Goal: Task Accomplishment & Management: Manage account settings

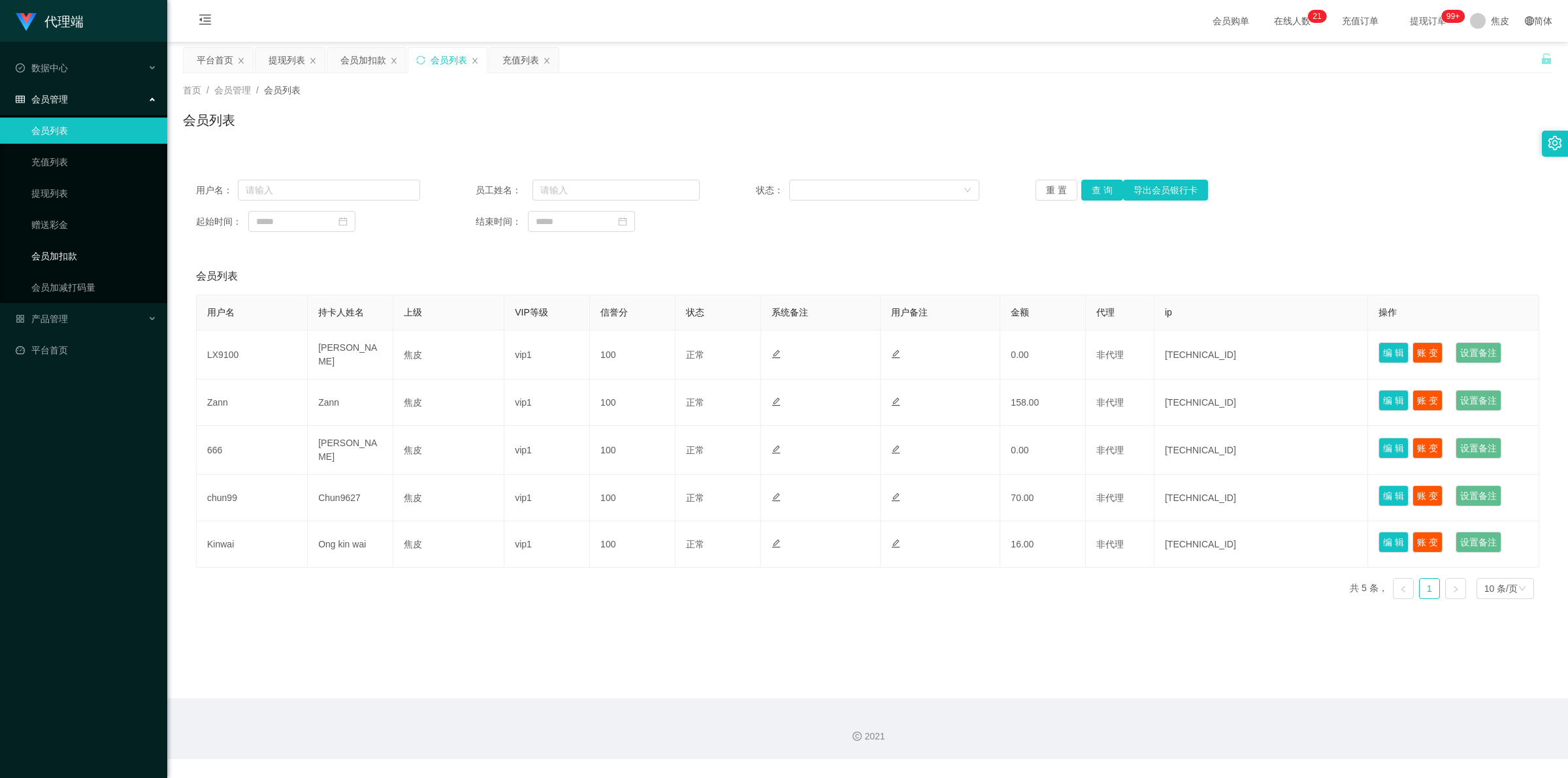
click at [76, 260] on link "会员加扣款" at bounding box center [94, 256] width 125 height 26
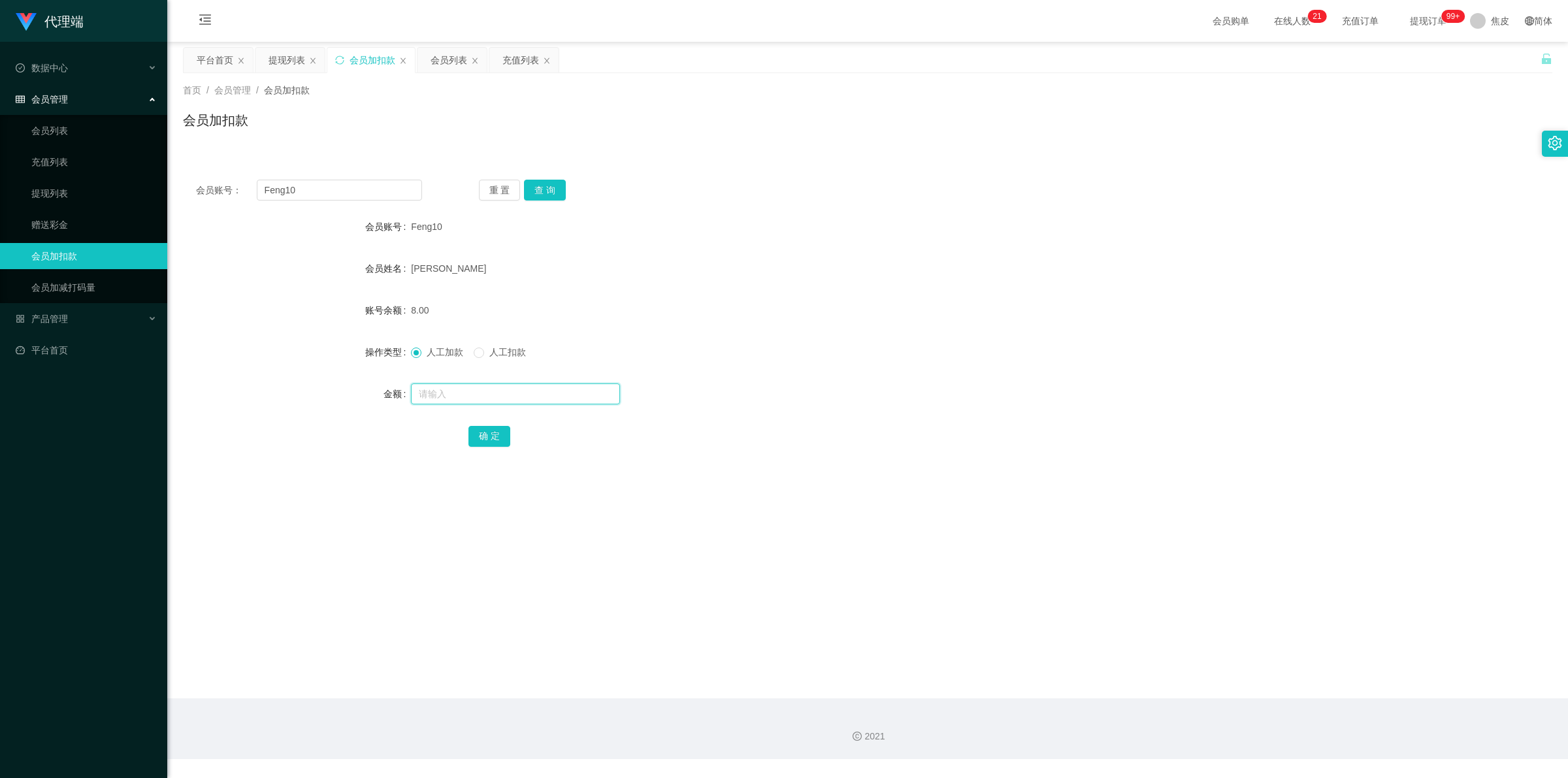
click at [457, 392] on input "text" at bounding box center [515, 393] width 209 height 21
type input "8"
click at [475, 440] on button "确 定" at bounding box center [489, 436] width 41 height 21
click at [371, 187] on input "Feng10" at bounding box center [339, 189] width 165 height 21
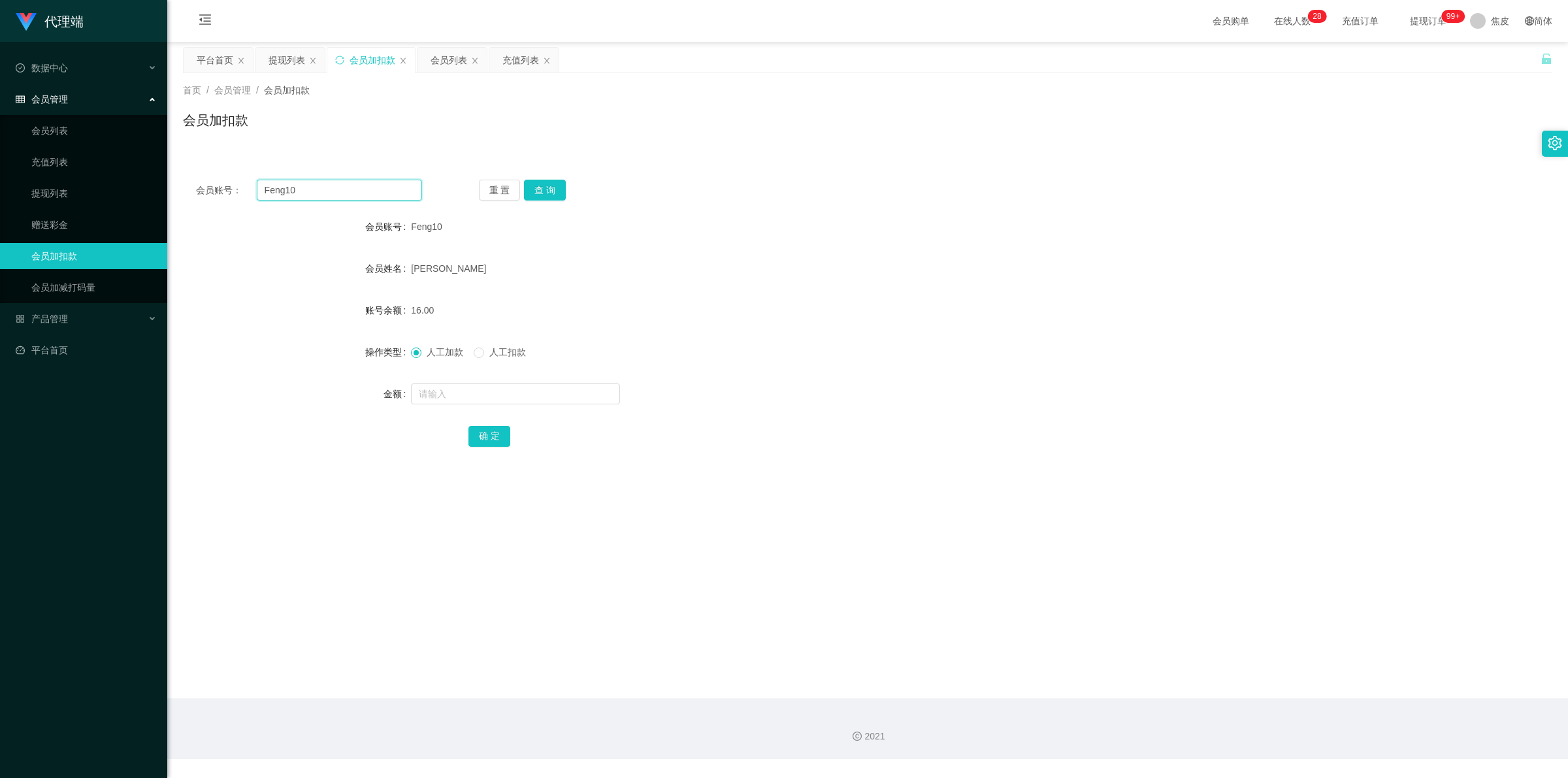
paste input "2008"
type input "200810"
click at [552, 188] on button "查 询" at bounding box center [545, 189] width 41 height 21
click at [466, 400] on input "text" at bounding box center [515, 393] width 209 height 21
type input "8"
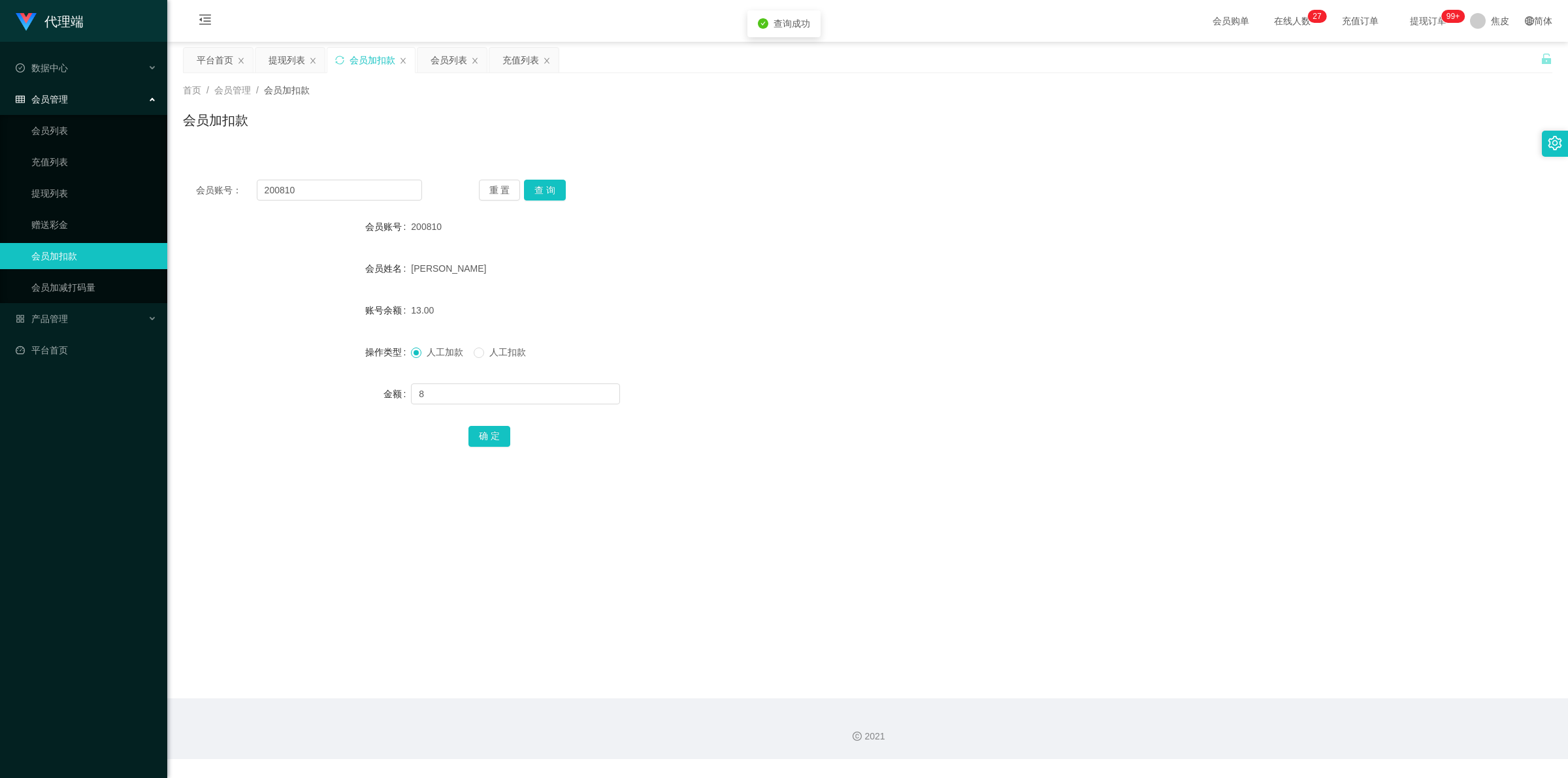
click at [479, 421] on form "会员账号 200810 会员姓名 SHI [PERSON_NAME] 账号余额 13.00 操作类型 人工加款 人工扣款 金额 8 确 定" at bounding box center [867, 330] width 1369 height 235
click at [488, 426] on button "确 定" at bounding box center [489, 436] width 41 height 21
click at [457, 390] on input "text" at bounding box center [515, 393] width 209 height 21
type input "8"
click at [471, 433] on button "确 定" at bounding box center [489, 436] width 41 height 21
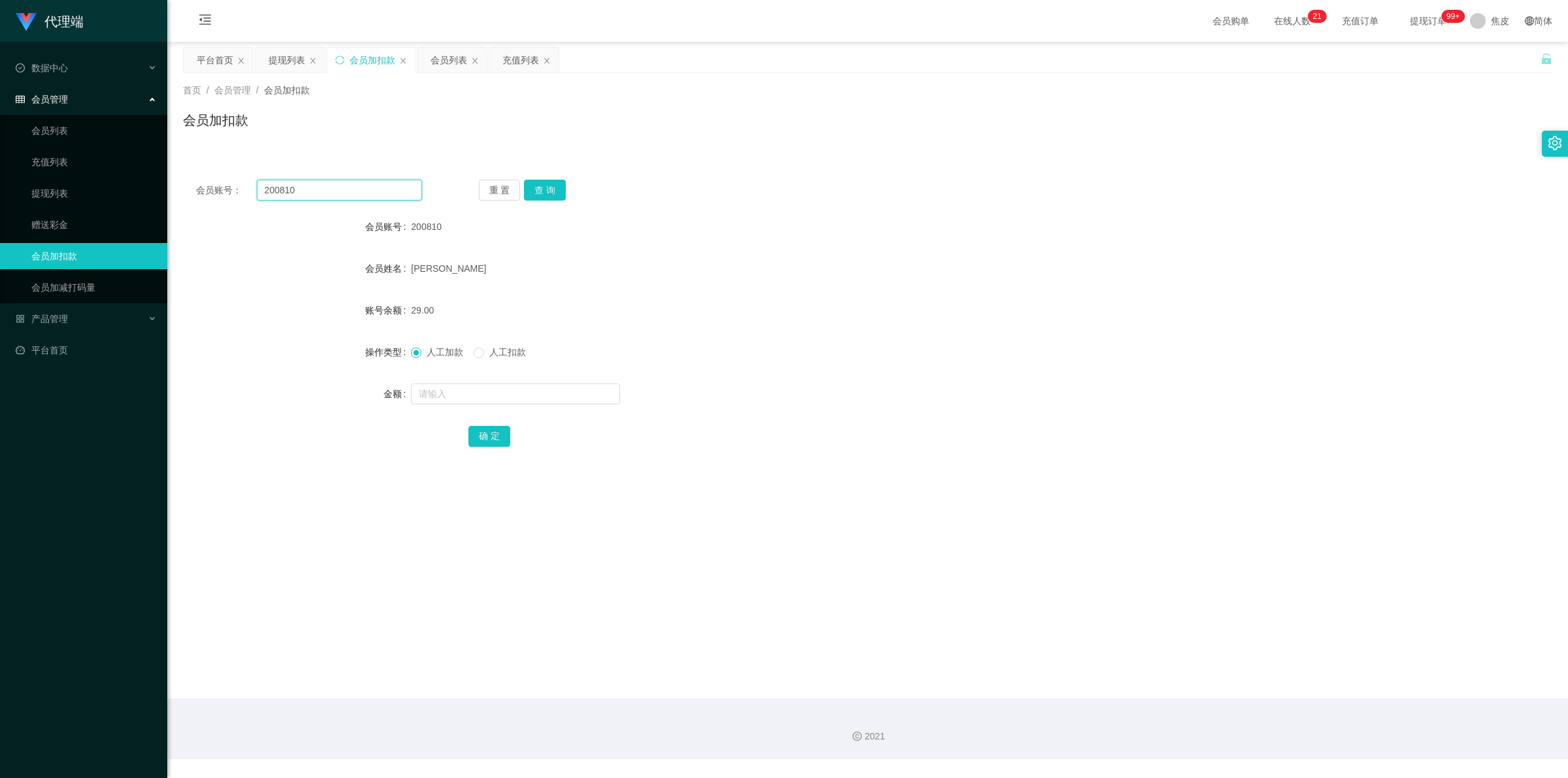
click at [319, 194] on input "200810" at bounding box center [339, 189] width 165 height 21
click at [321, 186] on input "200810" at bounding box center [339, 189] width 165 height 21
paste input "Feng10"
click at [350, 193] on input "200810Feng10" at bounding box center [339, 189] width 165 height 21
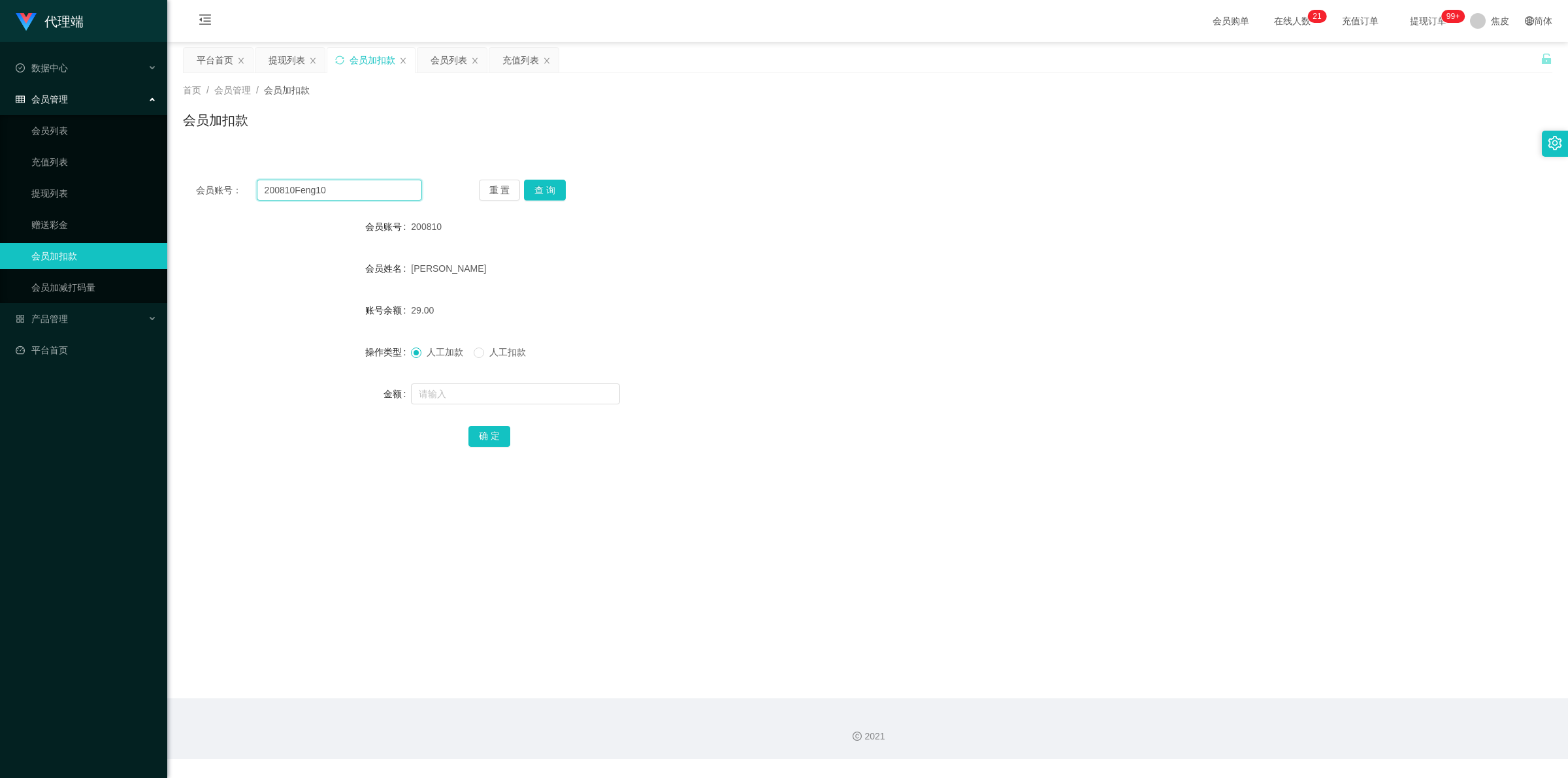
click at [349, 190] on input "200810Feng10" at bounding box center [339, 189] width 165 height 21
paste input "text"
type input "Feng10"
click at [557, 187] on button "查 询" at bounding box center [545, 189] width 41 height 21
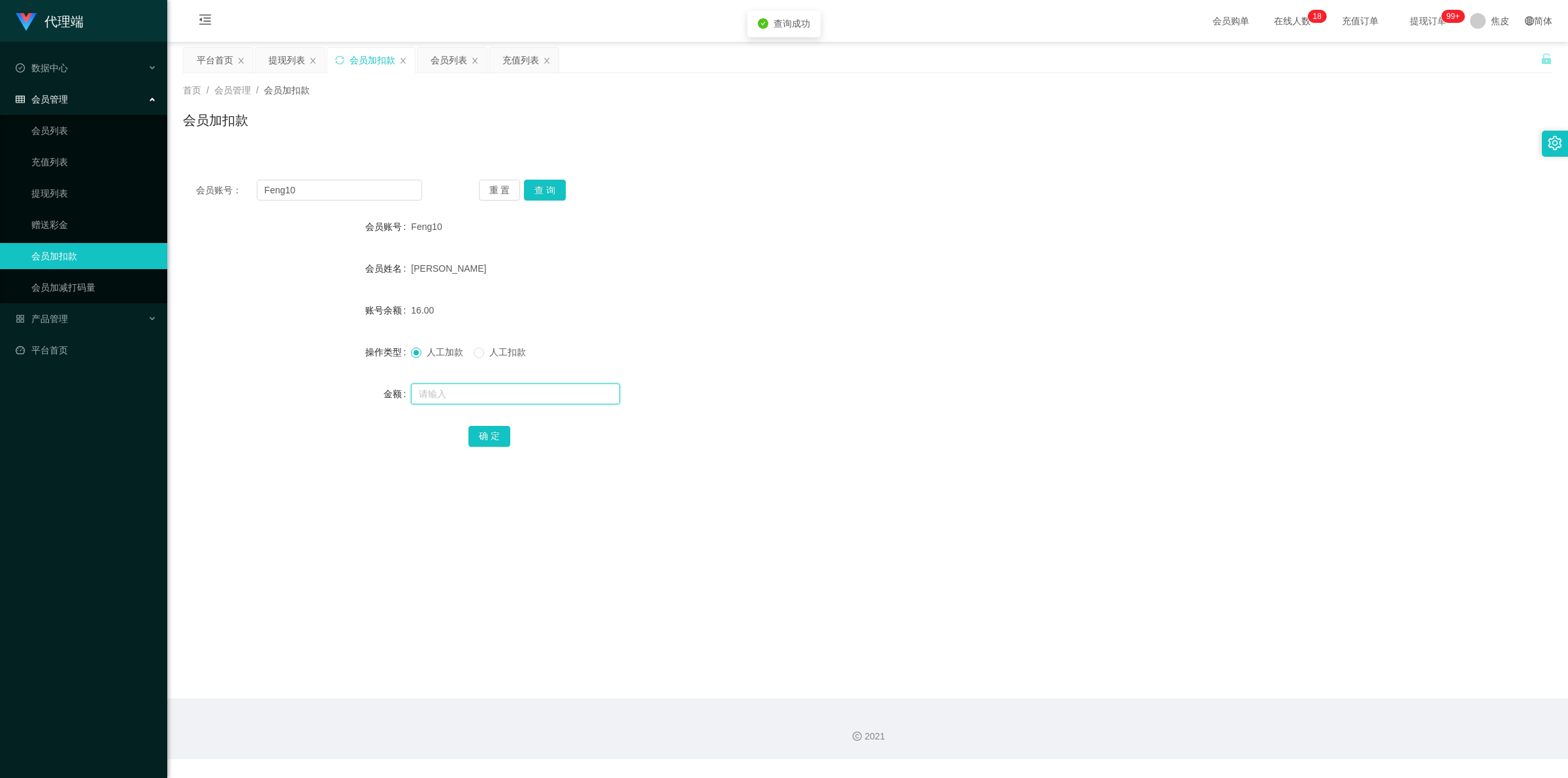
click at [497, 394] on input "text" at bounding box center [515, 393] width 209 height 21
type input "8"
click at [499, 429] on button "确 定" at bounding box center [489, 436] width 41 height 21
click at [351, 191] on input "Feng10" at bounding box center [339, 189] width 165 height 21
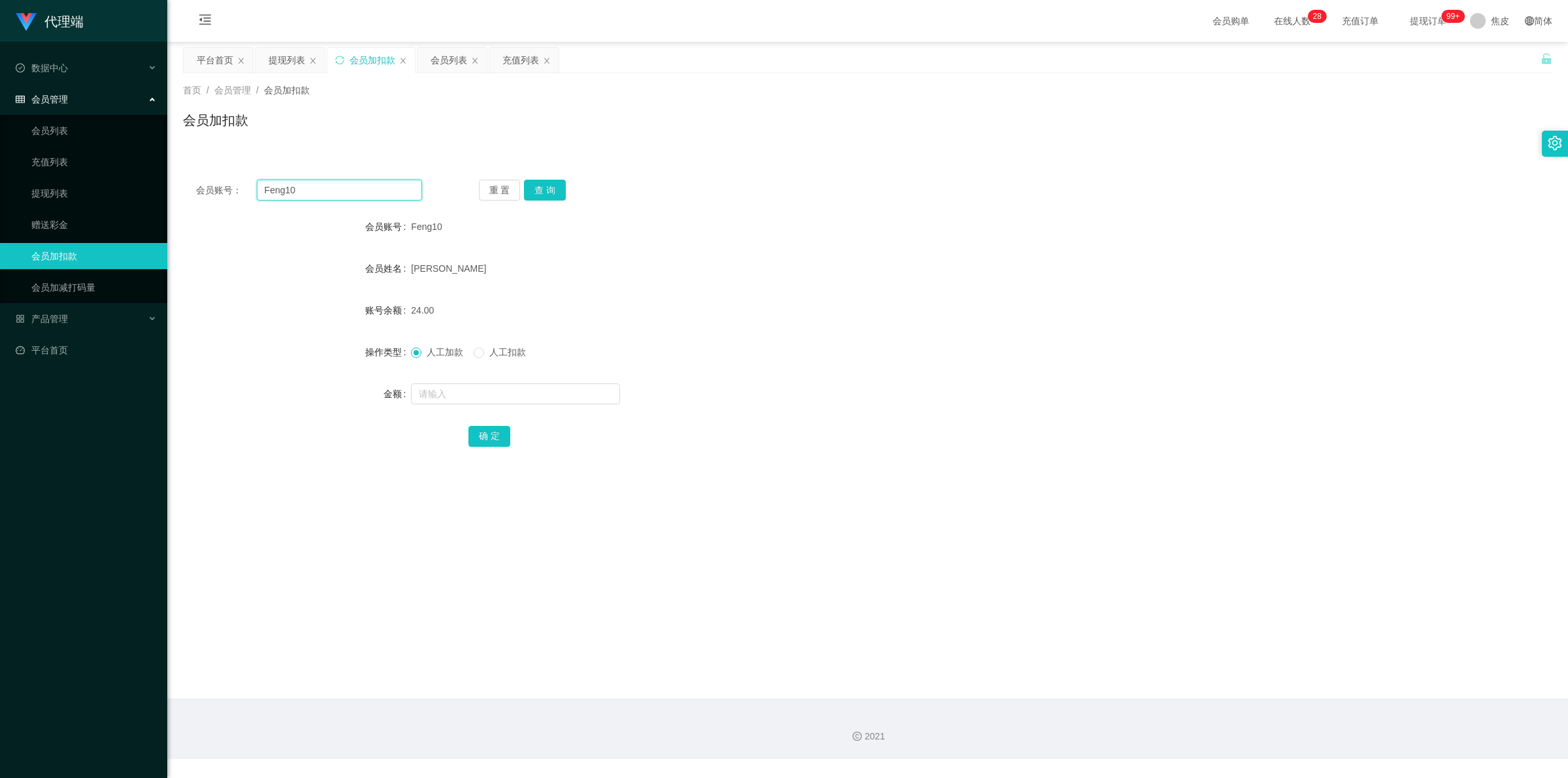
click at [351, 191] on input "Feng10" at bounding box center [339, 189] width 165 height 21
type input "200810"
click at [542, 191] on button "查 询" at bounding box center [545, 189] width 41 height 21
click at [503, 397] on input "text" at bounding box center [515, 393] width 209 height 21
type input "8"
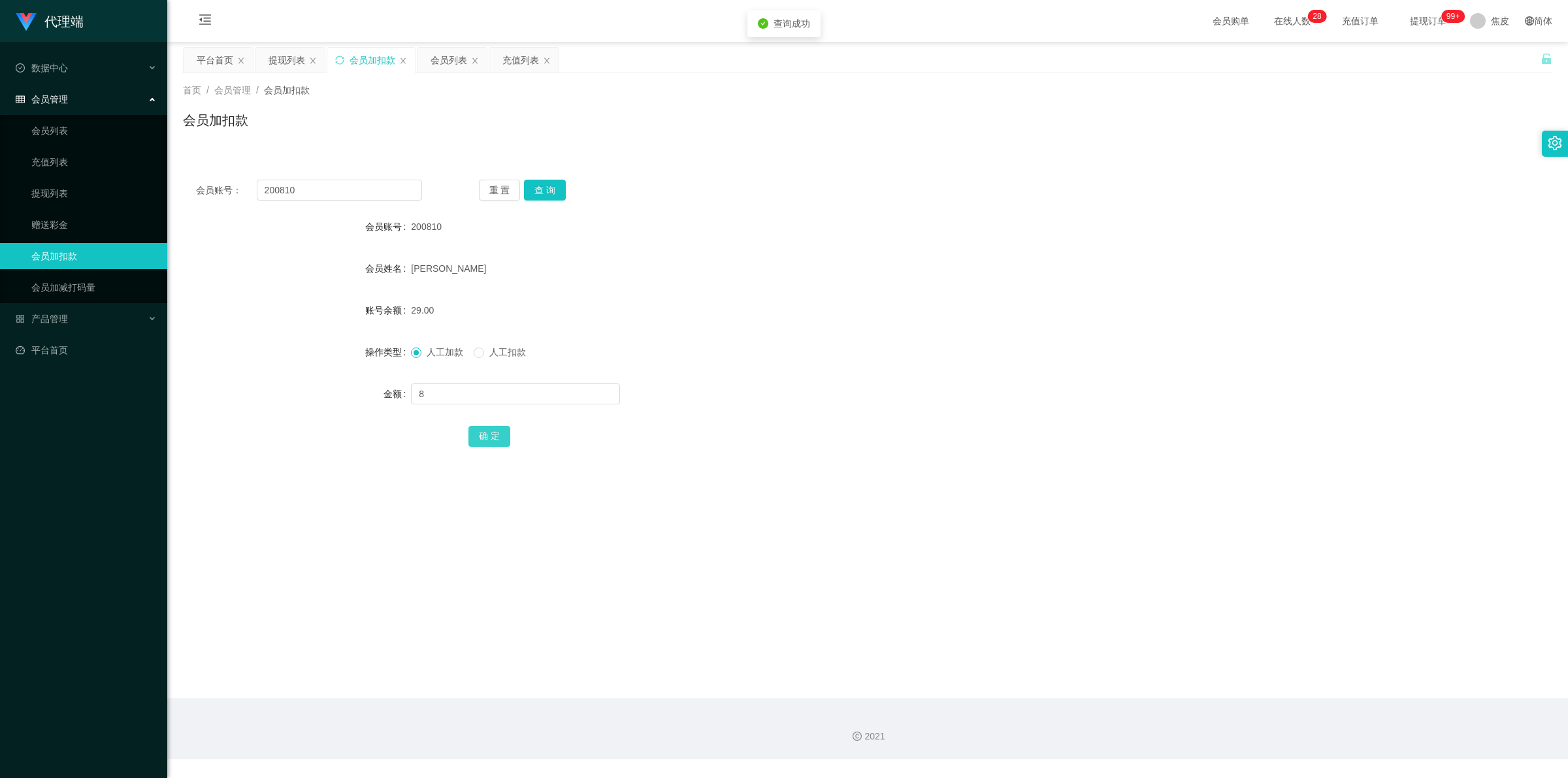
click at [495, 429] on button "确 定" at bounding box center [489, 436] width 41 height 21
click at [371, 193] on input "200810" at bounding box center [339, 189] width 165 height 21
paste input "[PERSON_NAME]"
type input "Feng10"
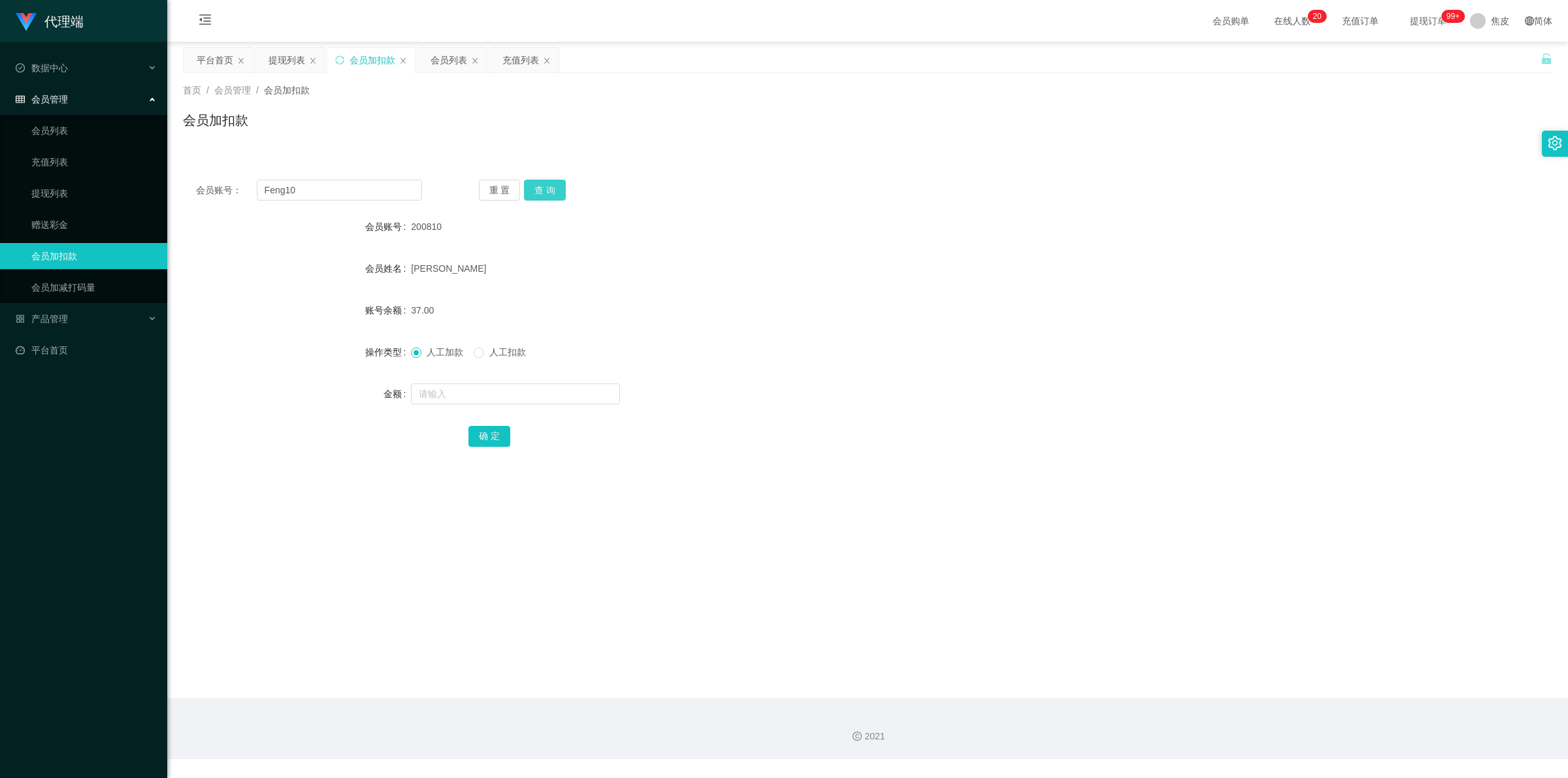
drag, startPoint x: 549, startPoint y: 185, endPoint x: 550, endPoint y: 207, distance: 22.0
click at [549, 186] on button "查 询" at bounding box center [545, 189] width 41 height 21
click at [516, 396] on input "text" at bounding box center [515, 393] width 209 height 21
type input "8"
click at [487, 435] on button "确 定" at bounding box center [489, 436] width 41 height 21
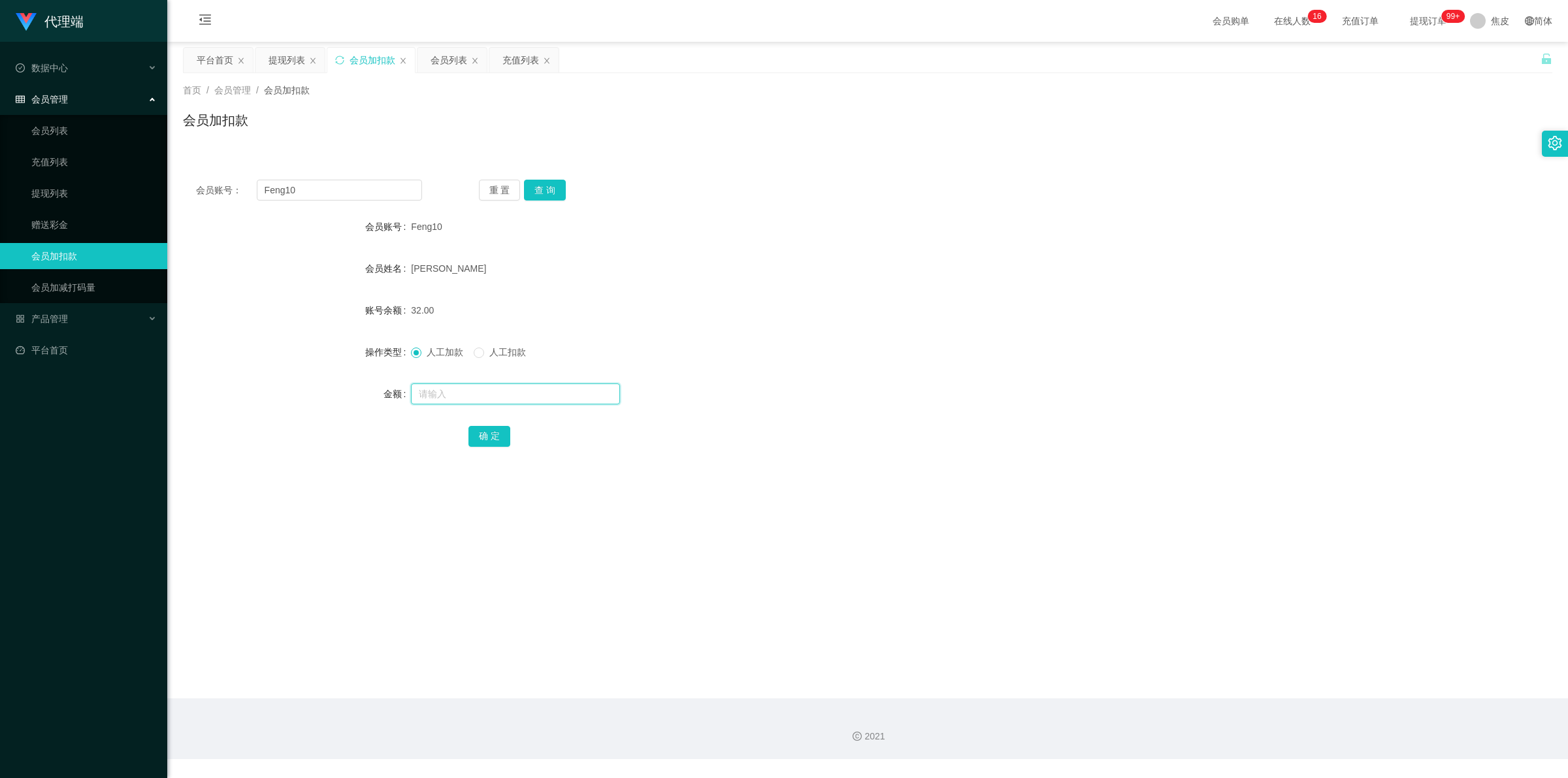
click at [503, 394] on input "text" at bounding box center [515, 393] width 209 height 21
type input "8"
click at [495, 431] on button "确 定" at bounding box center [489, 436] width 41 height 21
click at [549, 194] on button "查 询" at bounding box center [545, 189] width 41 height 21
click at [549, 194] on div "重 置 查 询" at bounding box center [592, 189] width 226 height 21
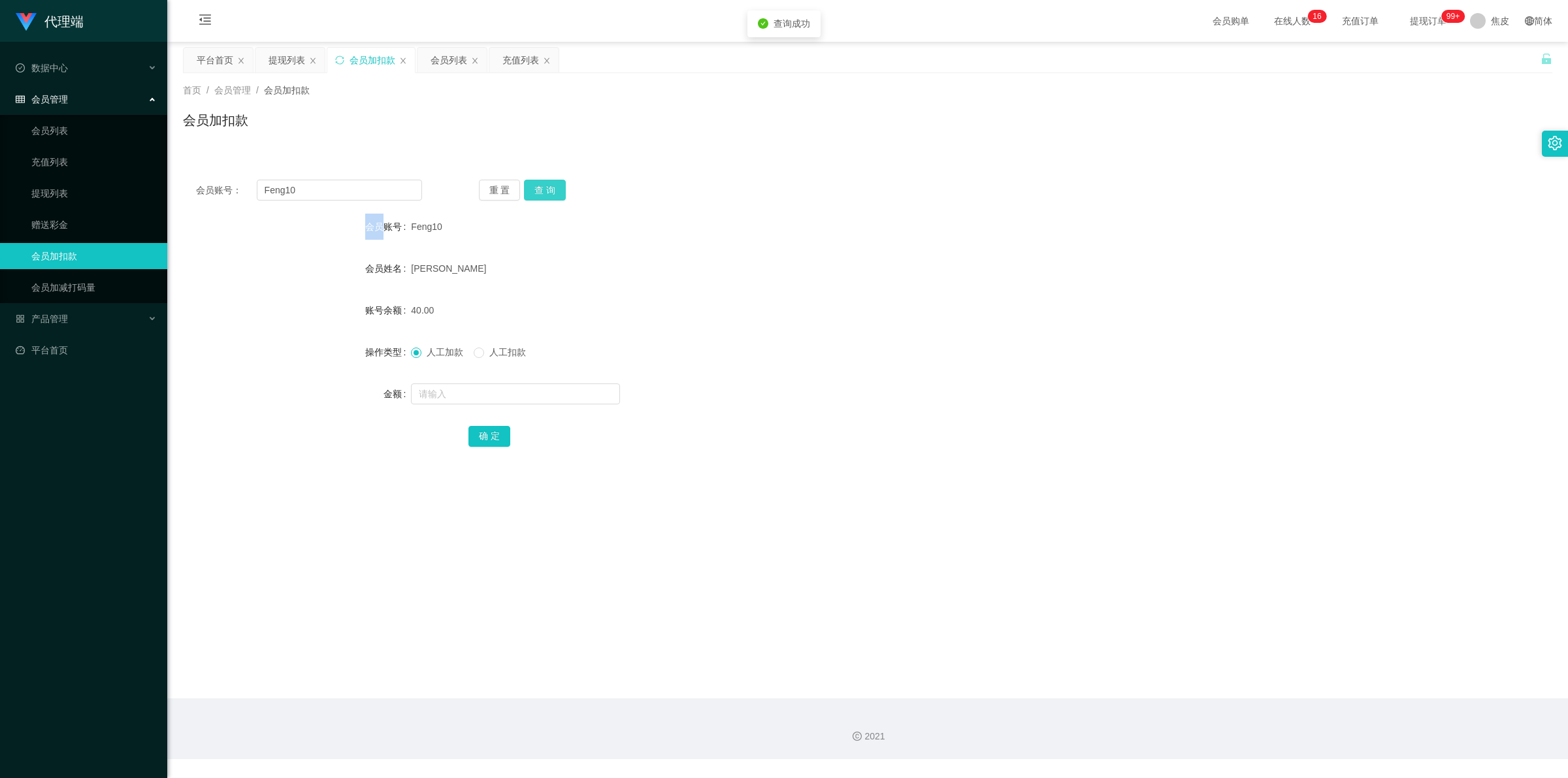
click at [549, 194] on button "查 询" at bounding box center [545, 189] width 41 height 21
click at [549, 194] on div "重 置 查 询" at bounding box center [592, 189] width 226 height 21
click at [549, 194] on button "查 询" at bounding box center [545, 189] width 41 height 21
click at [549, 194] on div "重 置 查 询" at bounding box center [592, 189] width 226 height 21
click at [355, 189] on input "Feng10" at bounding box center [339, 189] width 165 height 21
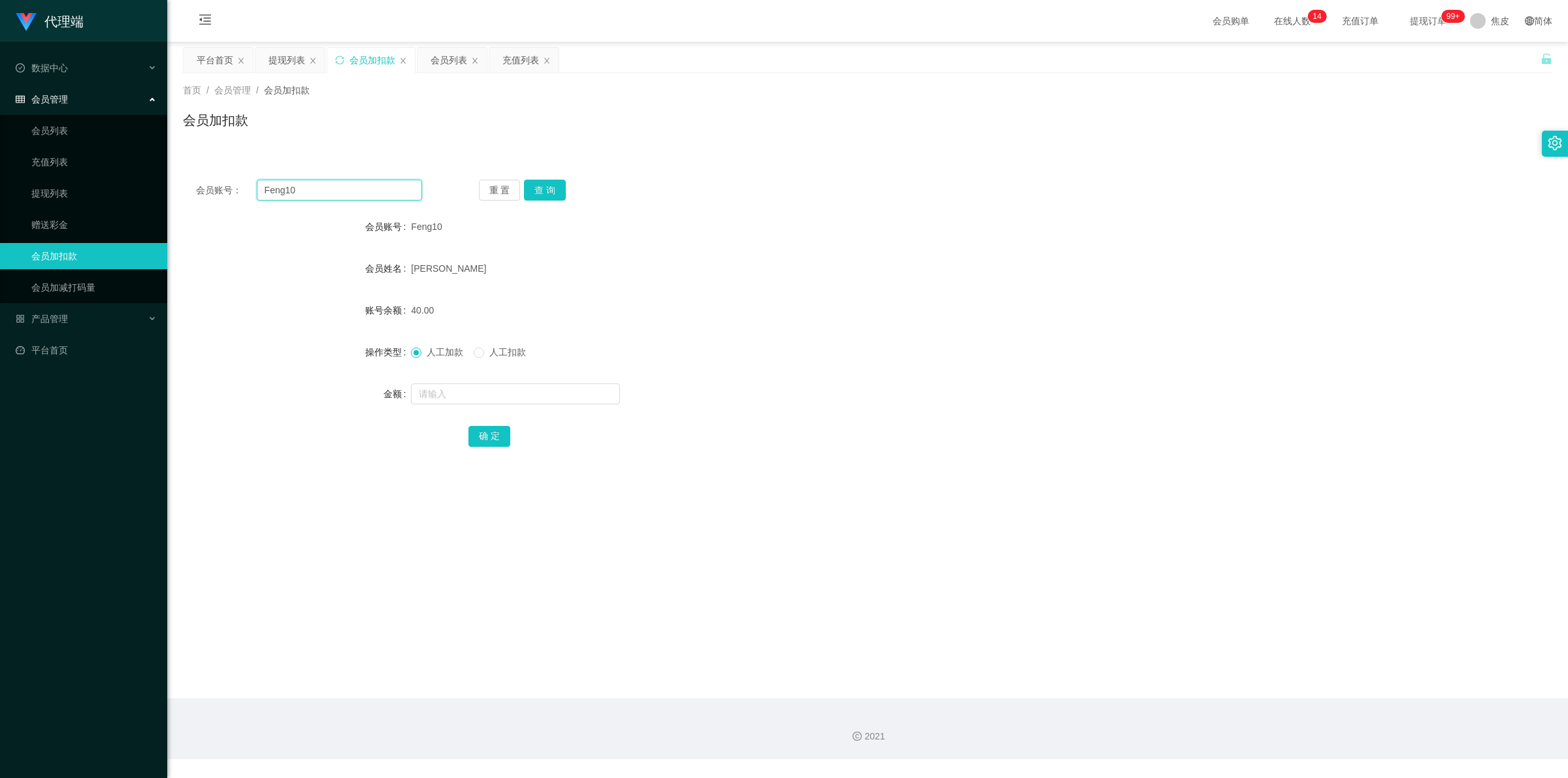
click at [355, 189] on input "Feng10" at bounding box center [339, 189] width 165 height 21
type input "200810"
click at [543, 187] on button "查 询" at bounding box center [545, 189] width 41 height 21
click at [481, 394] on input "text" at bounding box center [515, 393] width 209 height 21
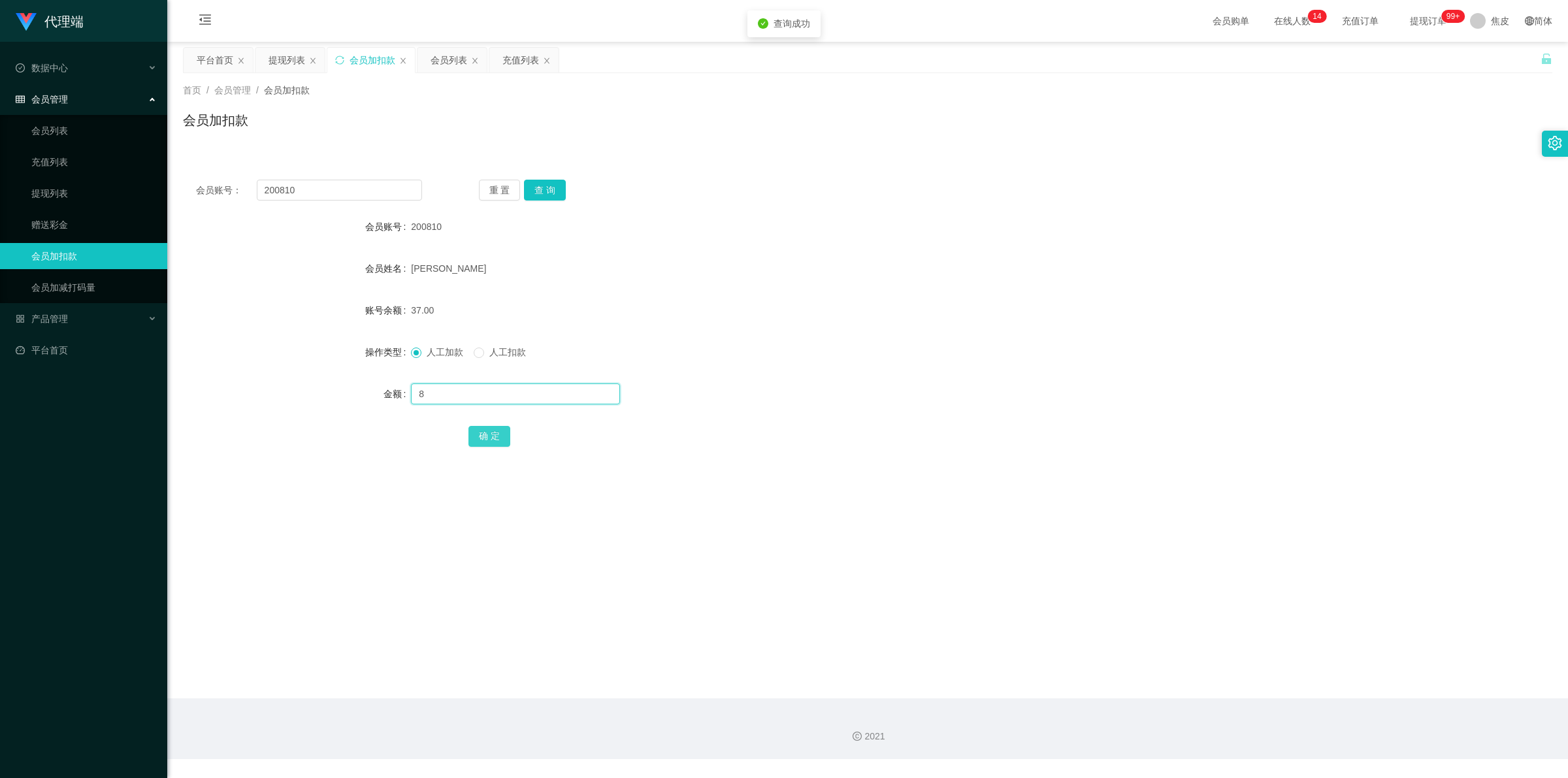
type input "8"
click at [481, 431] on button "确 定" at bounding box center [489, 436] width 41 height 21
click at [359, 183] on input "200810" at bounding box center [339, 189] width 165 height 21
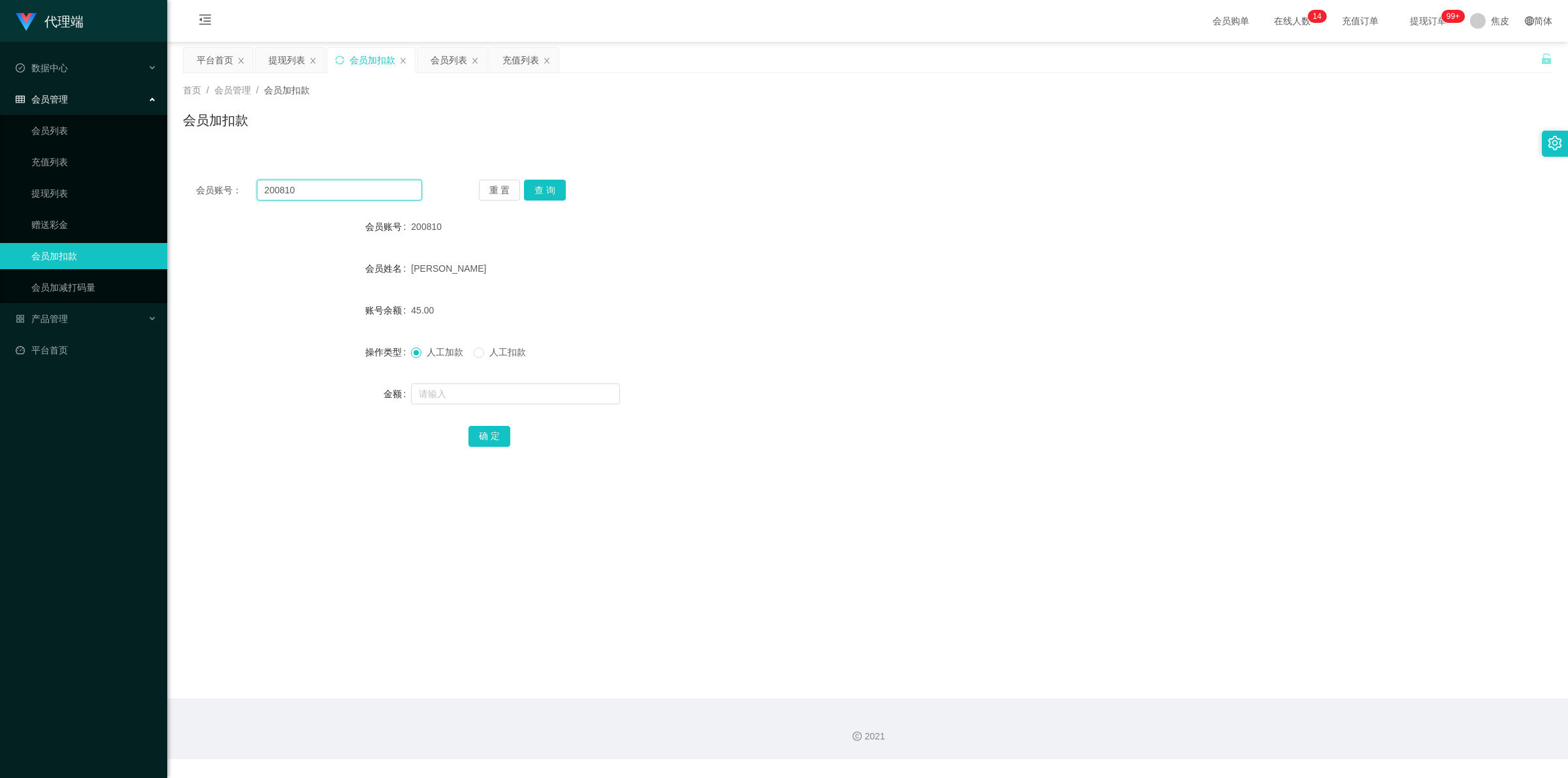
paste input "[PERSON_NAME]"
type input "Feng10"
click at [530, 187] on button "查 询" at bounding box center [545, 189] width 41 height 21
click at [524, 397] on input "text" at bounding box center [515, 393] width 209 height 21
type input "8"
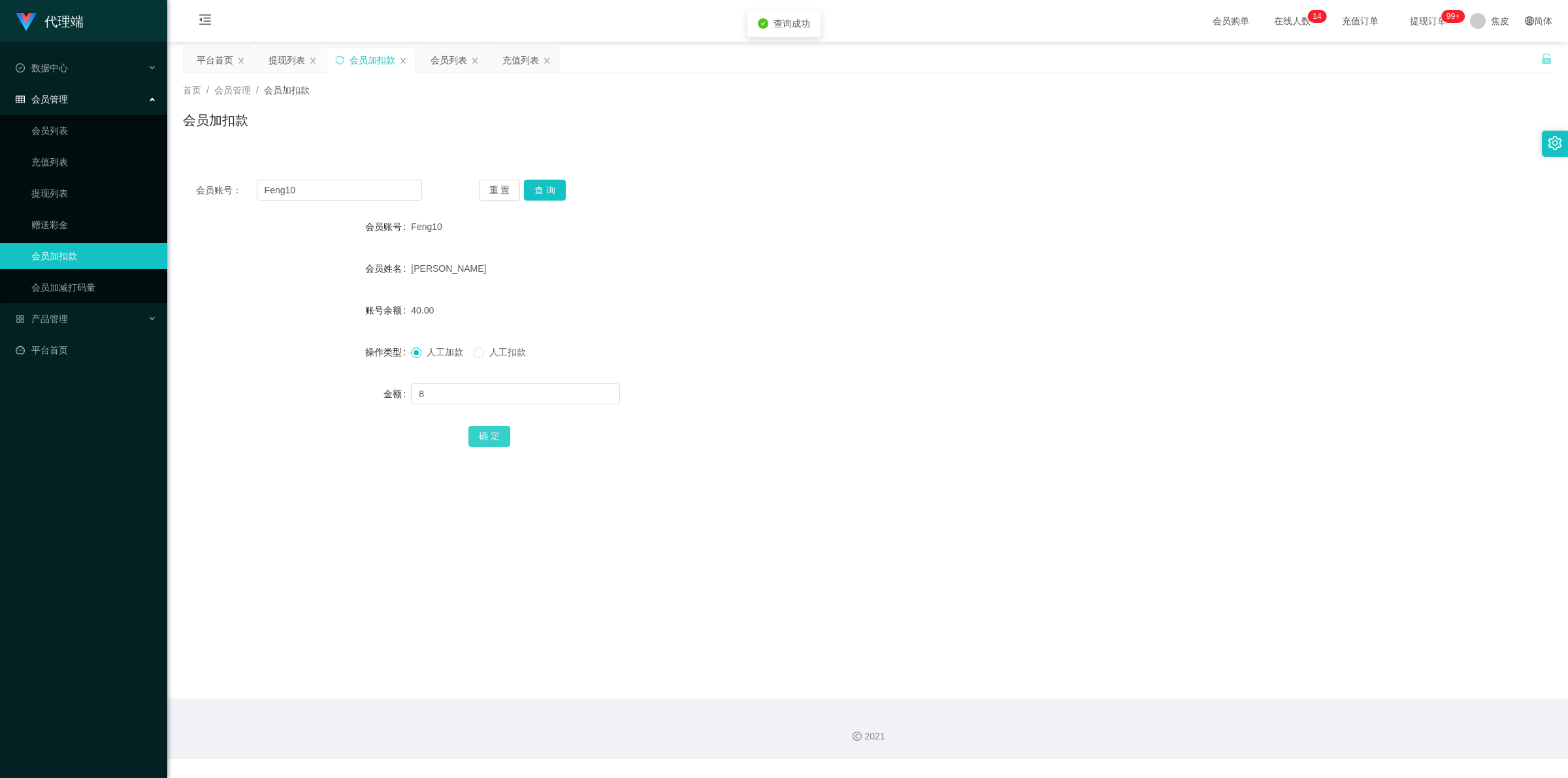
click at [488, 437] on button "确 定" at bounding box center [489, 436] width 41 height 21
click at [302, 188] on input "Feng10" at bounding box center [339, 189] width 165 height 21
type input "200810"
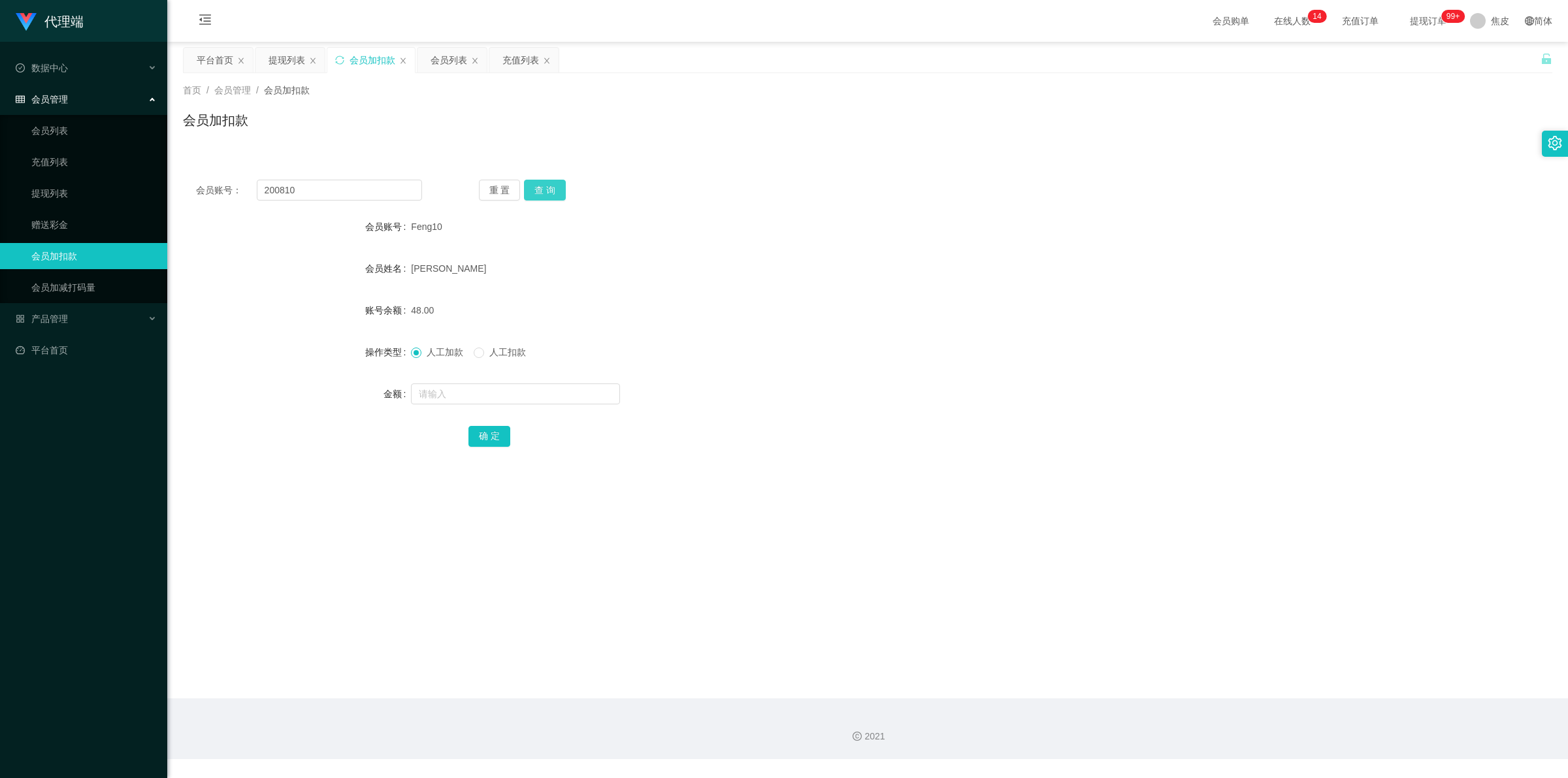
click at [546, 194] on button "查 询" at bounding box center [545, 189] width 41 height 21
click at [521, 394] on input "text" at bounding box center [515, 393] width 209 height 21
type input "8"
click at [504, 431] on button "确 定" at bounding box center [489, 436] width 41 height 21
click at [285, 187] on input "200810" at bounding box center [339, 189] width 165 height 21
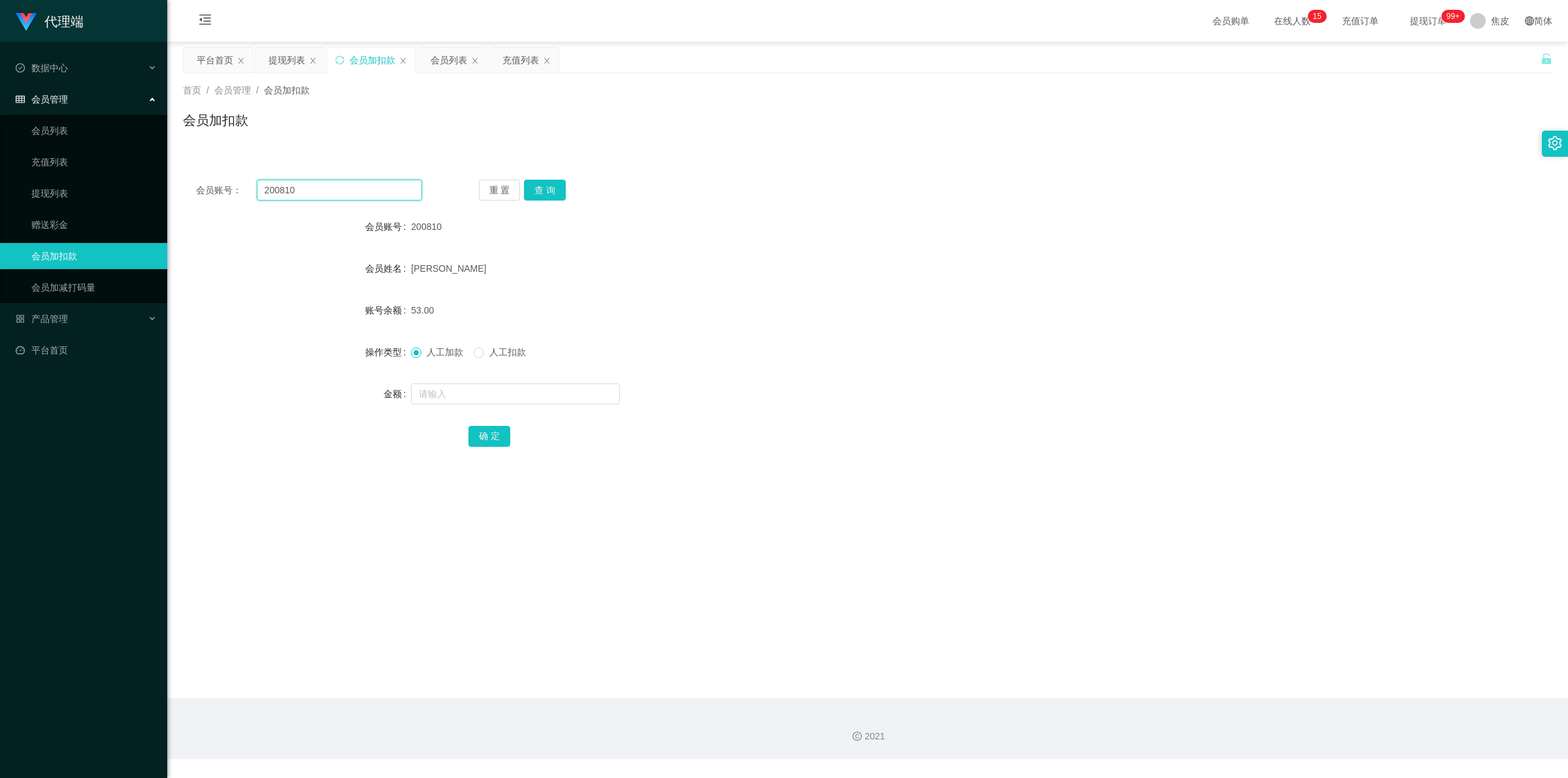
click at [285, 187] on input "200810" at bounding box center [339, 189] width 165 height 21
click at [543, 187] on button "查 询" at bounding box center [545, 189] width 41 height 21
click at [543, 187] on div "重 置 查 询" at bounding box center [592, 189] width 226 height 21
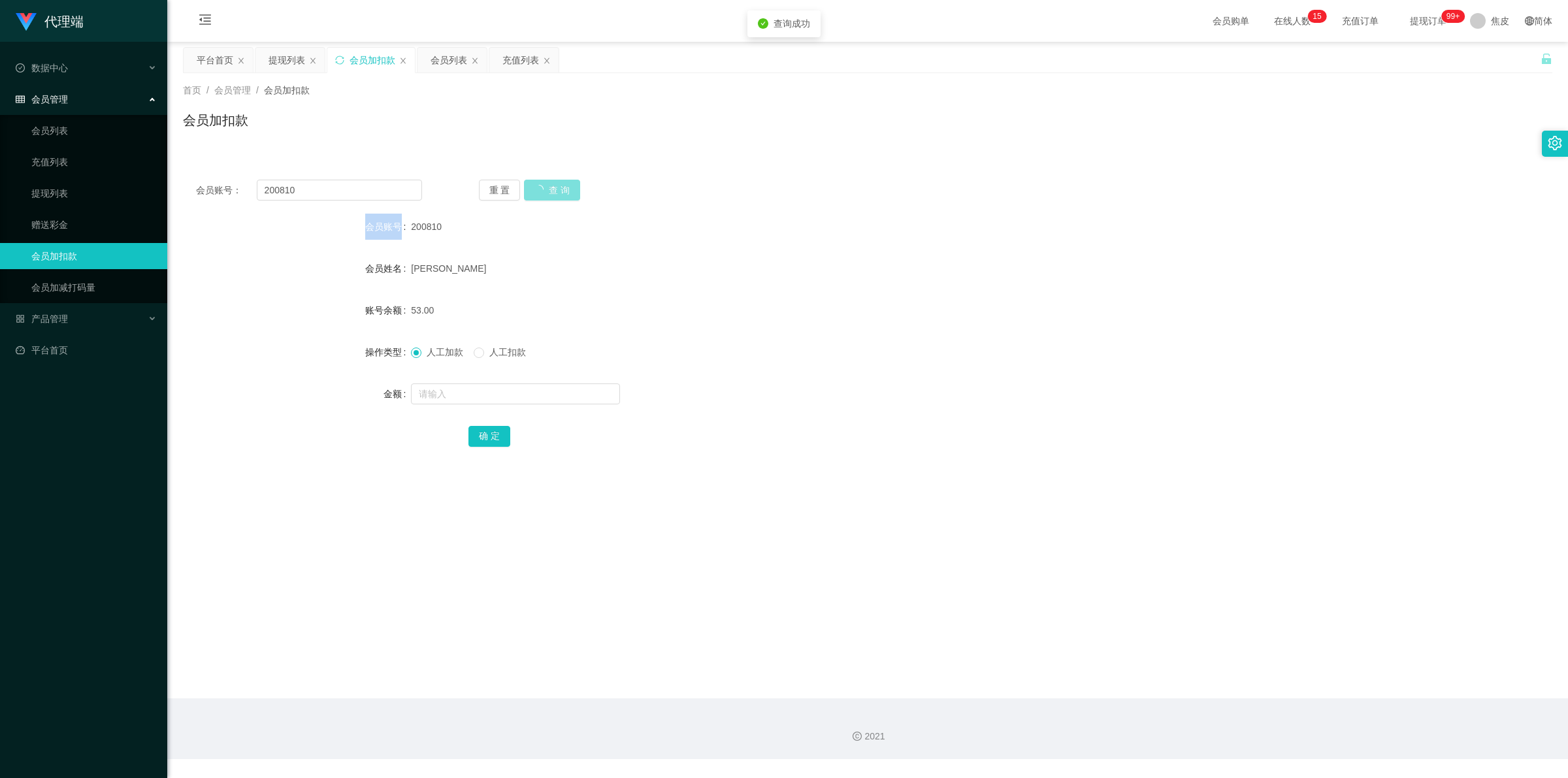
click at [543, 187] on div "重 置 查 询" at bounding box center [592, 189] width 226 height 21
click at [1401, 30] on span "提现订单 99+" at bounding box center [1428, 21] width 68 height 41
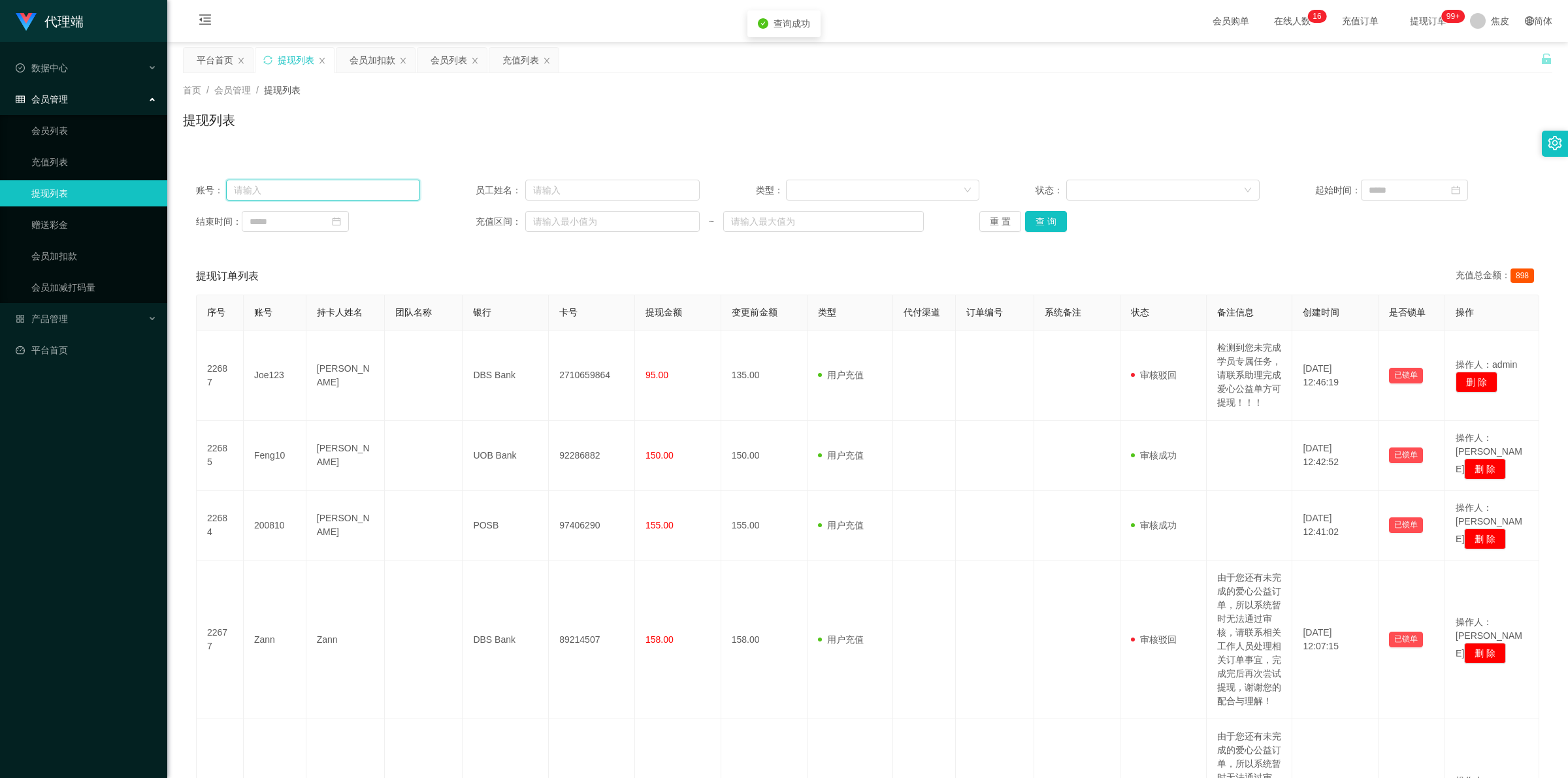
click at [364, 187] on input "text" at bounding box center [323, 189] width 193 height 21
paste input "200810"
type input "200810"
click at [1039, 221] on button "查 询" at bounding box center [1046, 221] width 41 height 21
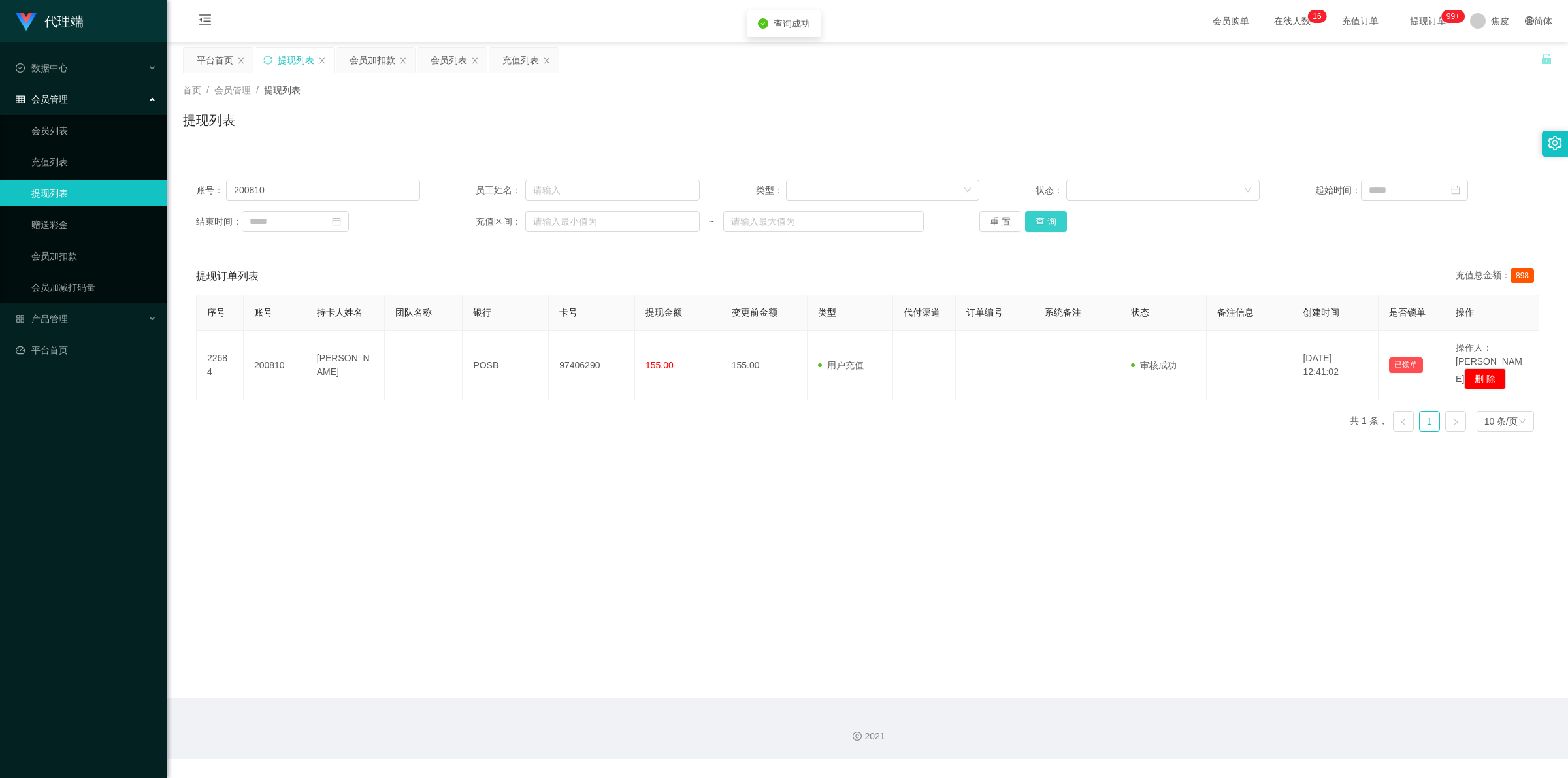
click at [1039, 221] on button "查 询" at bounding box center [1046, 221] width 41 height 21
click at [1057, 224] on button "查 询" at bounding box center [1046, 221] width 41 height 21
click at [1057, 224] on div "重 置 查 询" at bounding box center [1091, 221] width 224 height 21
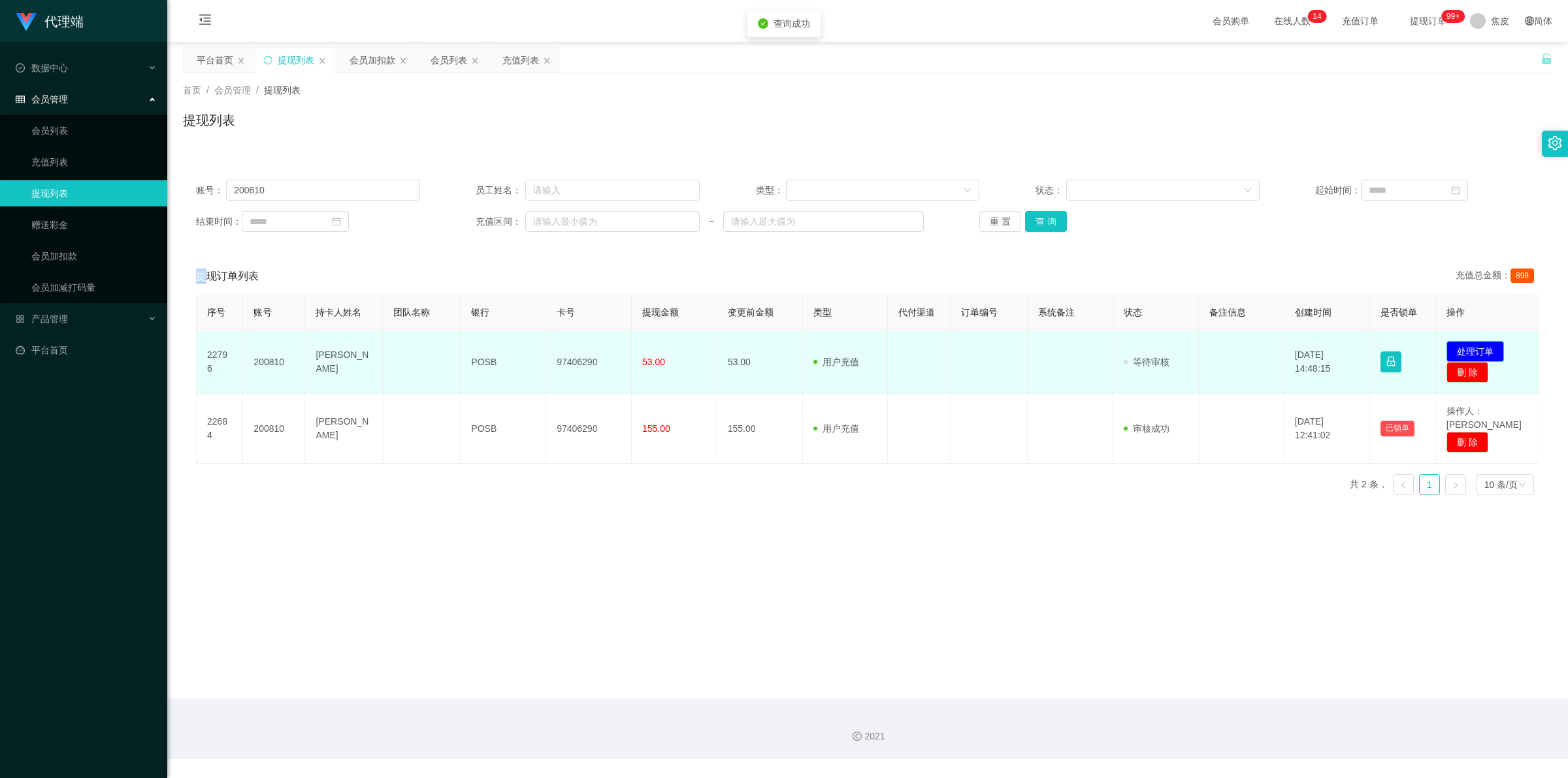
click at [1486, 349] on button "处理订单" at bounding box center [1475, 351] width 58 height 21
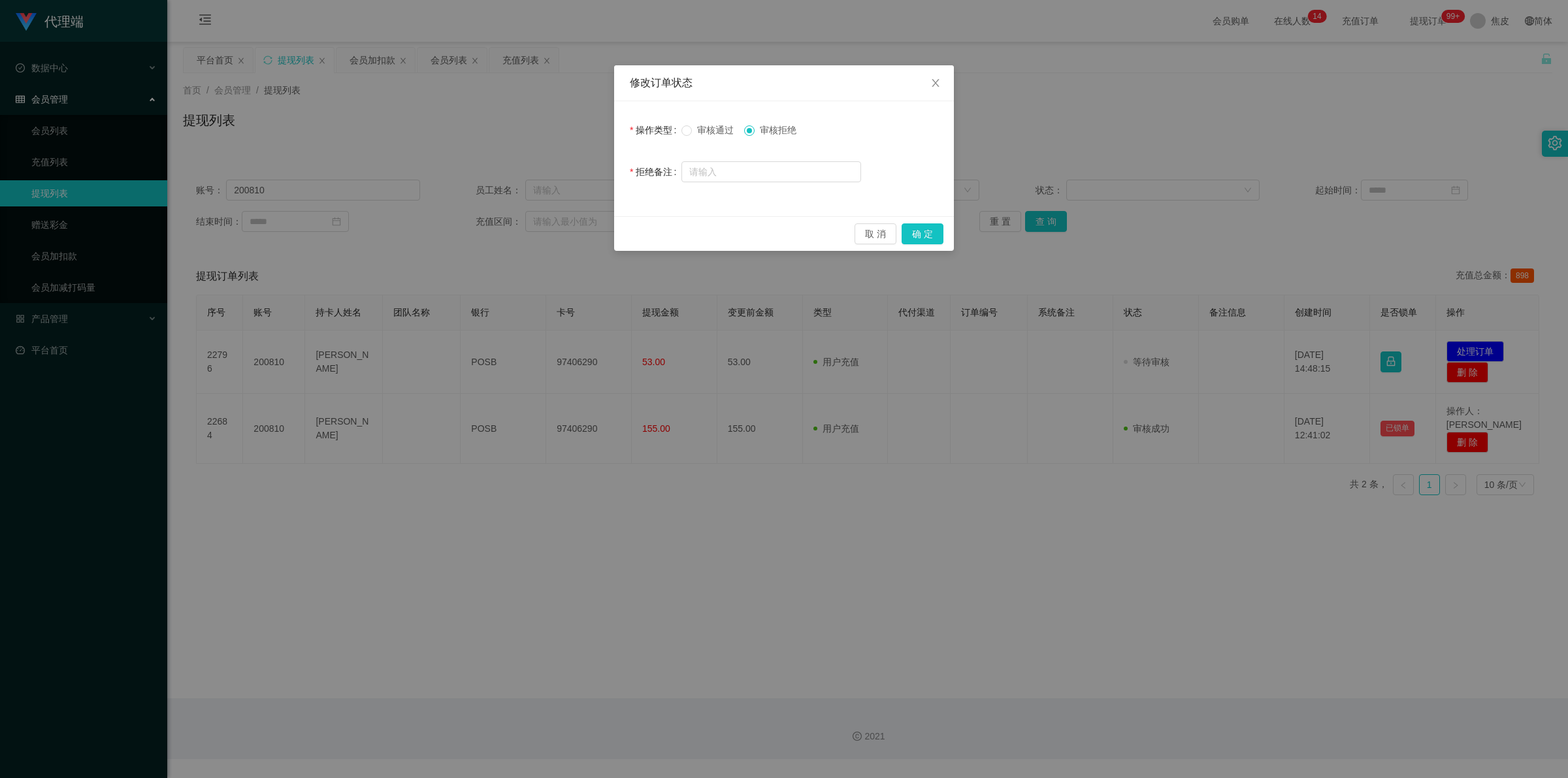
click at [716, 131] on span "审核通过" at bounding box center [715, 130] width 47 height 11
click at [928, 229] on button "确 定" at bounding box center [922, 233] width 41 height 21
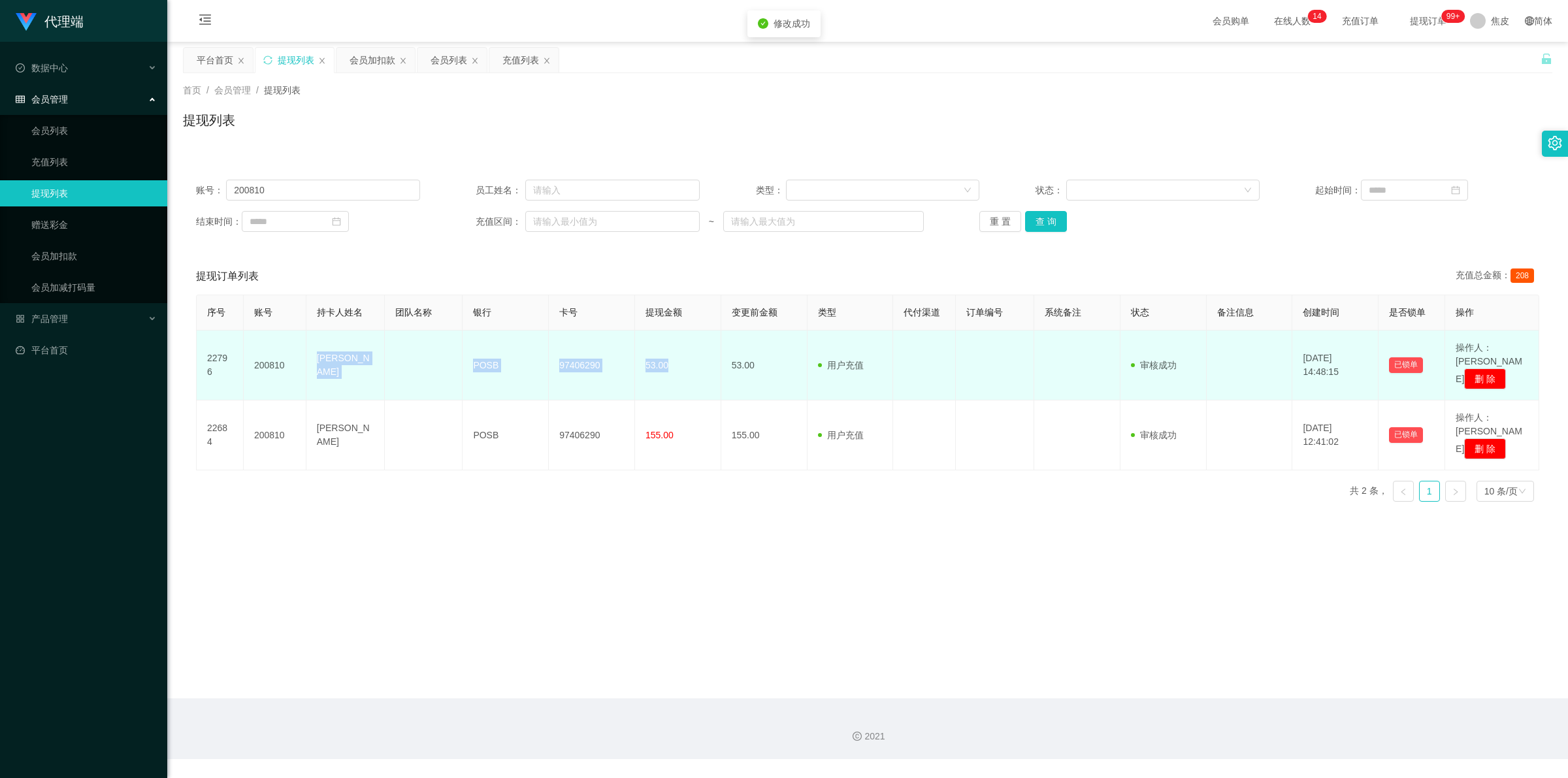
drag, startPoint x: 312, startPoint y: 354, endPoint x: 679, endPoint y: 371, distance: 367.4
click at [679, 371] on tr "22796 200810 SHI [PERSON_NAME] POSB 97406290 53.00 53.00 用户充值 人工扣款 审核驳回 审核成功 等待…" at bounding box center [868, 365] width 1342 height 70
copy tr "SHI [PERSON_NAME] POSB 97406290 53.00"
